Goal: Information Seeking & Learning: Learn about a topic

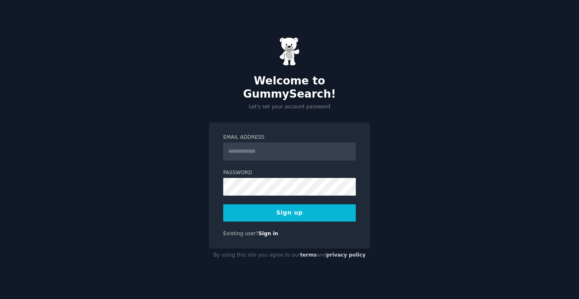
drag, startPoint x: 0, startPoint y: 0, endPoint x: 277, endPoint y: 151, distance: 315.0
click at [277, 151] on input "Email Address" at bounding box center [289, 152] width 133 height 18
type input "**********"
click at [295, 211] on button "Sign up" at bounding box center [289, 212] width 133 height 17
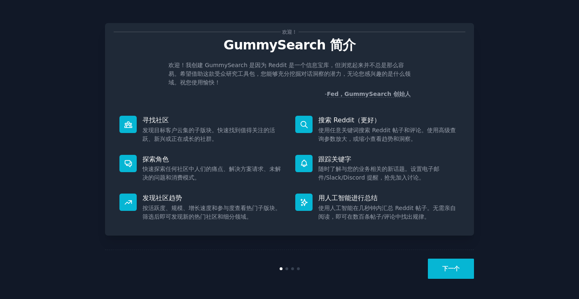
click at [462, 270] on button "下一个" at bounding box center [451, 269] width 46 height 20
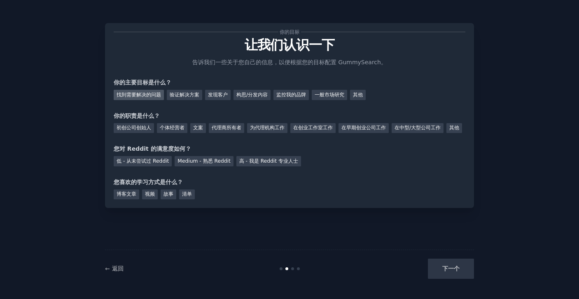
click at [149, 92] on font "找到需要解决的问题" at bounding box center [139, 95] width 45 height 6
click at [136, 127] on font "初创公司创始人" at bounding box center [134, 128] width 35 height 6
click at [203, 164] on font "Medium - 熟悉 Reddit" at bounding box center [204, 161] width 53 height 6
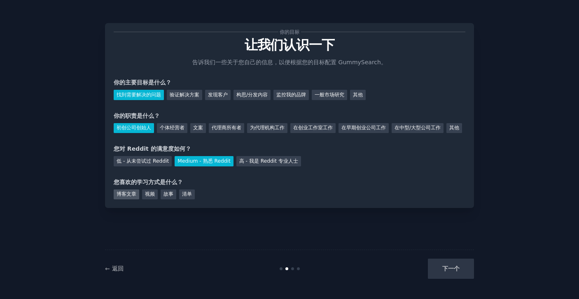
click at [125, 197] on font "博客文章" at bounding box center [127, 194] width 20 height 6
click at [453, 264] on button "下一个" at bounding box center [451, 269] width 46 height 20
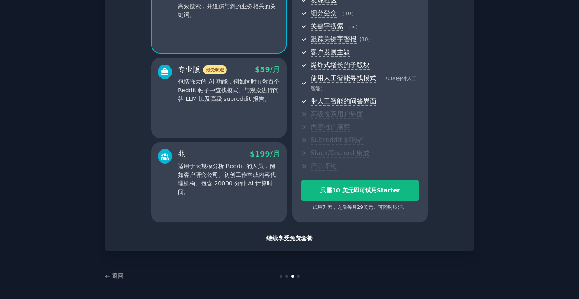
scroll to position [101, 0]
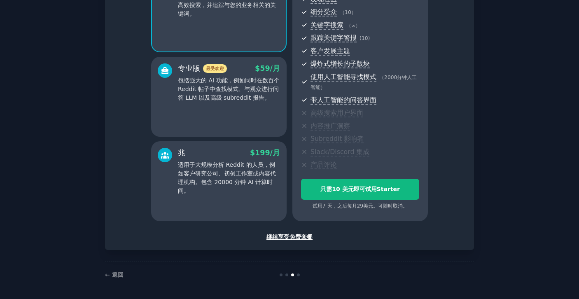
click at [298, 237] on font "继续享受免费套餐" at bounding box center [290, 237] width 46 height 7
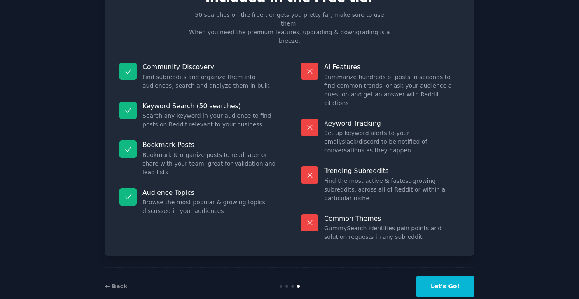
scroll to position [13, 0]
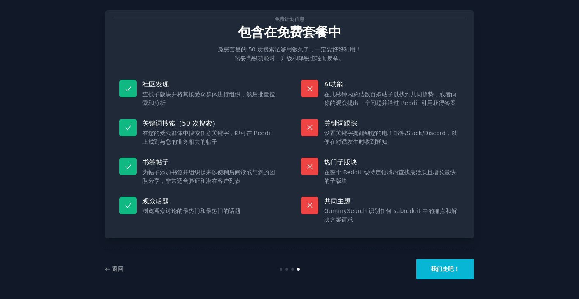
click at [460, 272] on button "我们走吧！" at bounding box center [446, 269] width 58 height 20
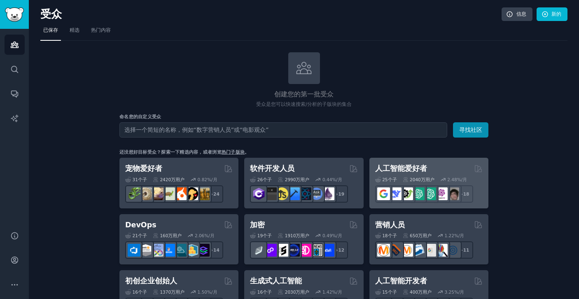
click at [436, 168] on div "人工智能爱好者" at bounding box center [429, 169] width 108 height 10
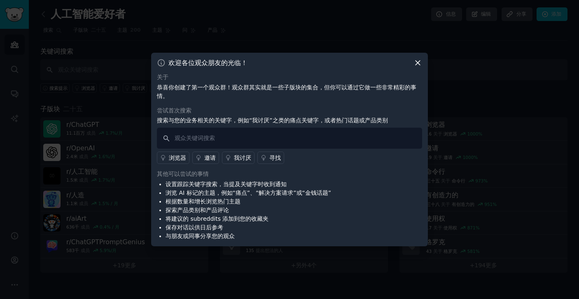
click at [418, 61] on icon at bounding box center [418, 63] width 9 height 9
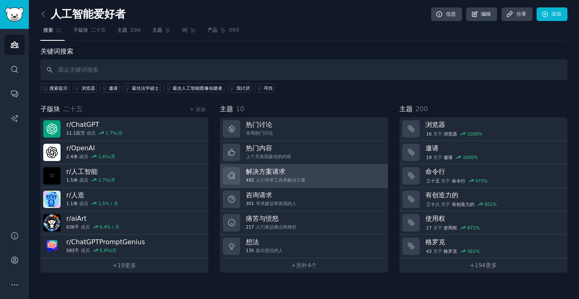
click at [315, 174] on link "解决方案请求 492 人们寻求工具和解决方案" at bounding box center [304, 175] width 168 height 23
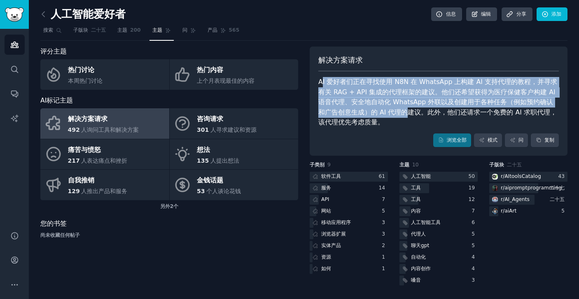
drag, startPoint x: 398, startPoint y: 116, endPoint x: 322, endPoint y: 75, distance: 86.7
click at [322, 75] on div "解决方案请求 AI 爱好者们正在寻找使用 N8N 在 WhatsApp 上构建 AI 支持代理的教程，并寻求有关 RAG + API 集成的代理框架的建议。他…" at bounding box center [439, 102] width 258 height 110
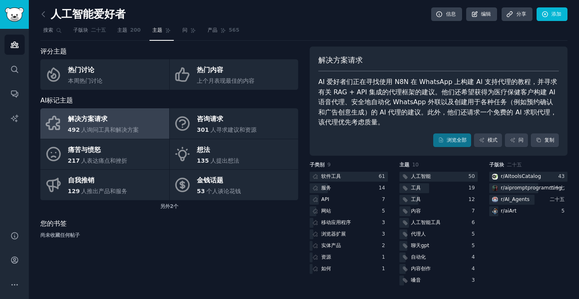
click at [320, 80] on font "AI 爱好者们正在寻找使用 N8N 在 WhatsApp 上构建 AI 支持代理的教程，并寻求有关 RAG + API 集成的代理框架的建议。他们还希望获得为…" at bounding box center [438, 102] width 239 height 48
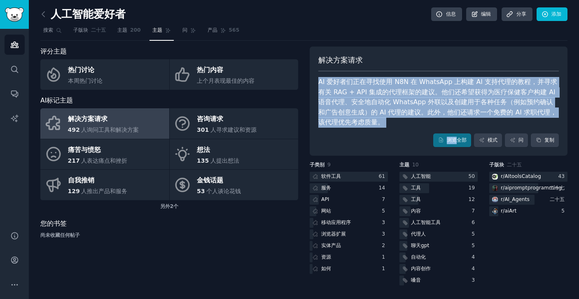
drag, startPoint x: 319, startPoint y: 79, endPoint x: 457, endPoint y: 131, distance: 147.8
click at [457, 131] on div "解决方案请求 AI 爱好者们正在寻找使用 N8N 在 WhatsApp 上构建 AI 支持代理的教程，并寻求有关 RAG + API 集成的代理框架的建议。他…" at bounding box center [439, 102] width 258 height 110
click at [423, 188] on div at bounding box center [415, 188] width 30 height 10
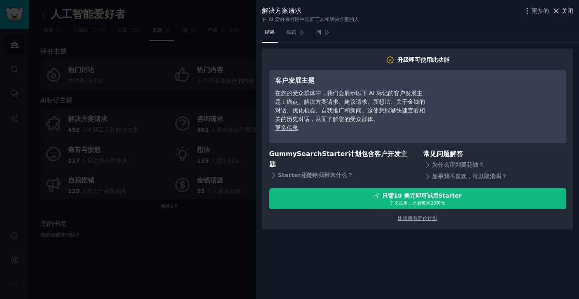
click at [565, 12] on font "关闭" at bounding box center [568, 10] width 12 height 7
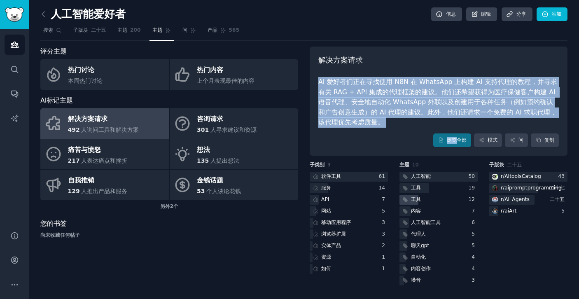
click at [434, 202] on div "工具" at bounding box center [439, 200] width 78 height 10
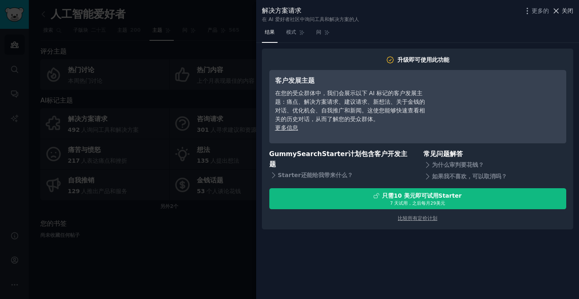
click at [568, 11] on font "关闭" at bounding box center [568, 10] width 12 height 7
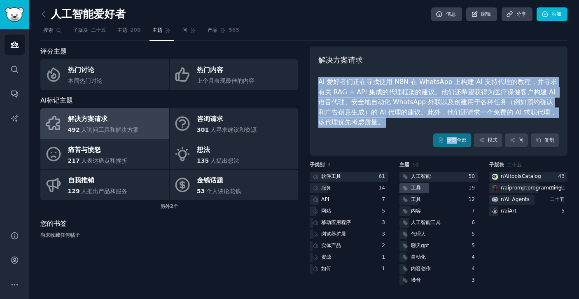
click at [420, 192] on div "工具" at bounding box center [411, 188] width 23 height 10
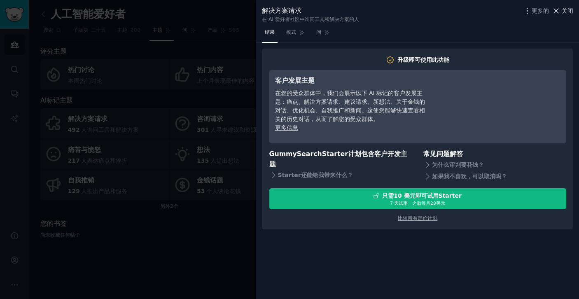
click at [572, 10] on font "关闭" at bounding box center [568, 10] width 12 height 7
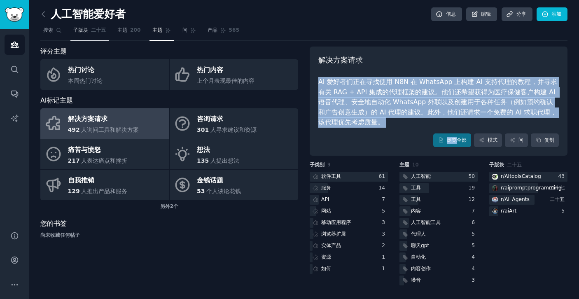
click at [93, 29] on font "二十五" at bounding box center [98, 30] width 15 height 6
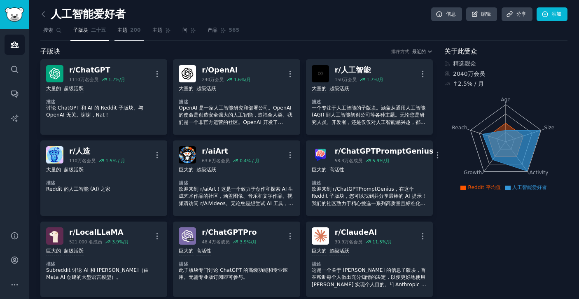
click at [126, 27] on font "主题" at bounding box center [122, 30] width 10 height 6
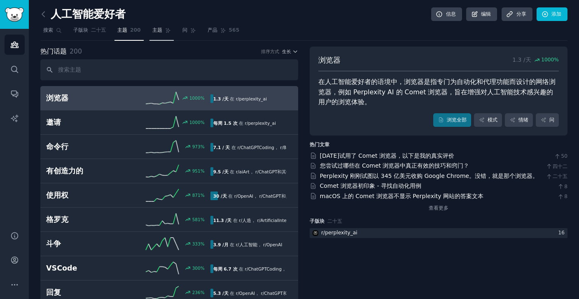
click at [167, 31] on icon at bounding box center [168, 31] width 6 height 6
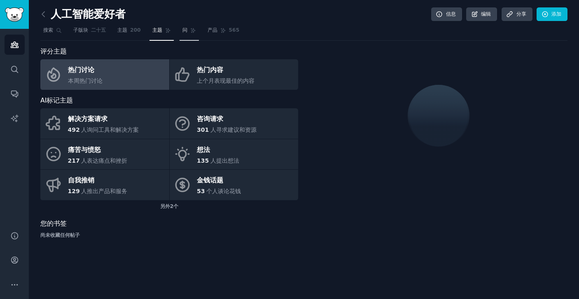
click at [190, 28] on icon at bounding box center [193, 31] width 6 height 6
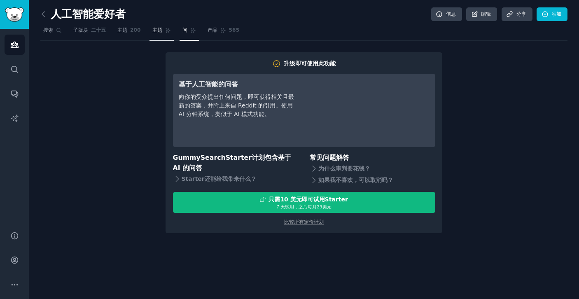
click at [156, 31] on font "主题" at bounding box center [157, 30] width 10 height 6
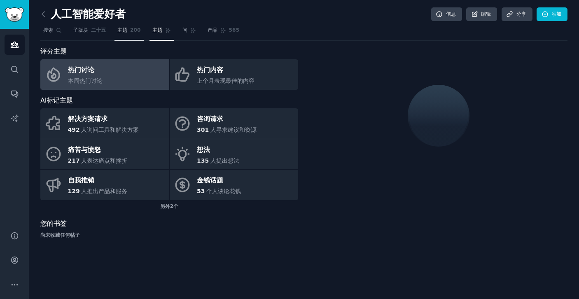
click at [126, 37] on link "主题 200" at bounding box center [129, 32] width 29 height 17
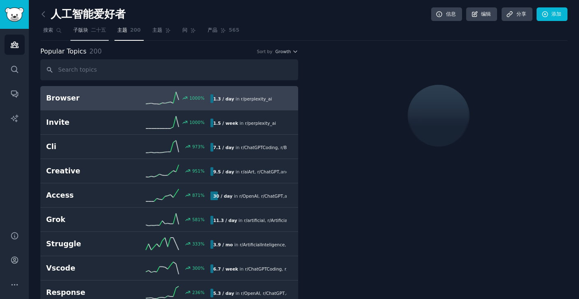
click at [93, 33] on font "二十五" at bounding box center [98, 30] width 15 height 6
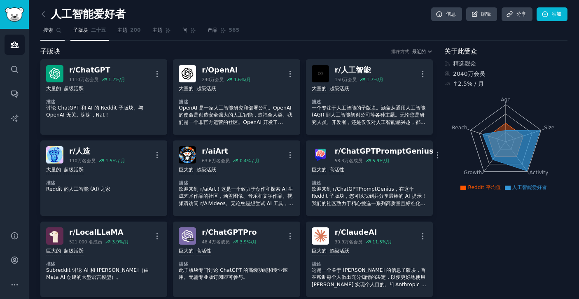
click at [54, 35] on link "搜索" at bounding box center [52, 32] width 24 height 17
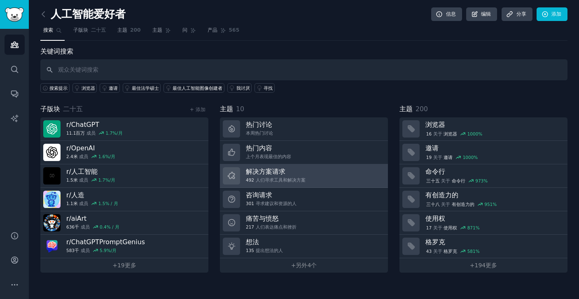
click at [312, 178] on link "解决方案请求 492 人们寻求工具和解决方案" at bounding box center [304, 175] width 168 height 23
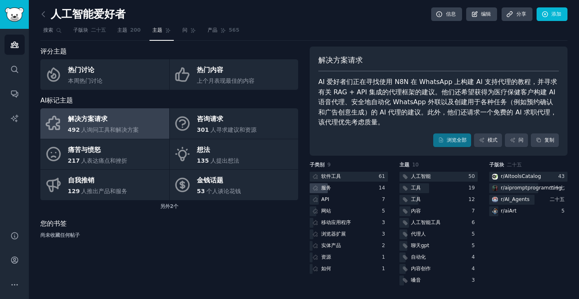
click at [334, 190] on div "服务" at bounding box center [349, 188] width 78 height 10
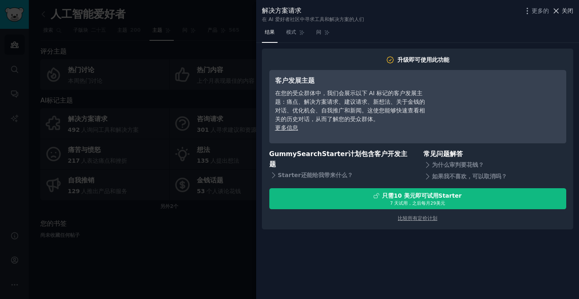
click at [562, 11] on font "关闭" at bounding box center [568, 10] width 12 height 7
